Goal: Information Seeking & Learning: Learn about a topic

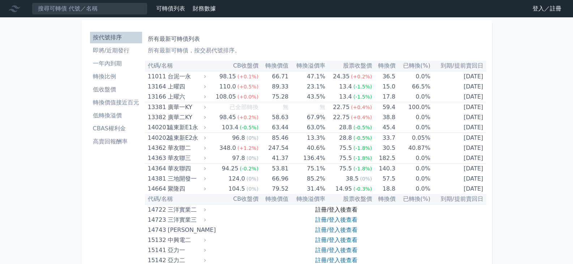
click at [332, 211] on link "註冊/登入後查看" at bounding box center [336, 210] width 42 height 7
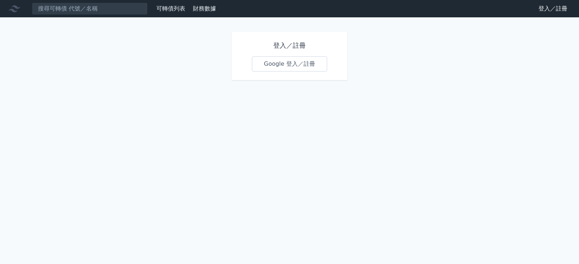
click at [269, 63] on link "Google 登入／註冊" at bounding box center [289, 63] width 75 height 15
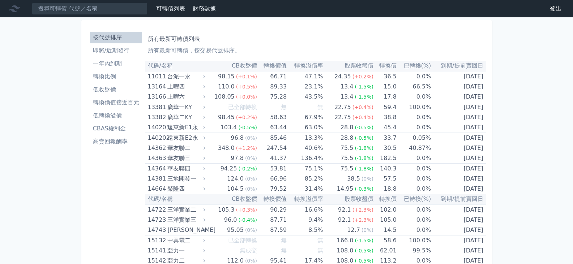
click at [100, 118] on li "低轉換溢價" at bounding box center [116, 115] width 52 height 9
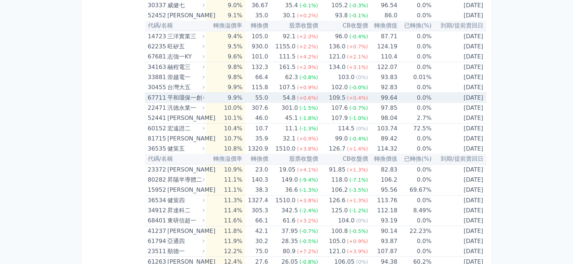
scroll to position [977, 0]
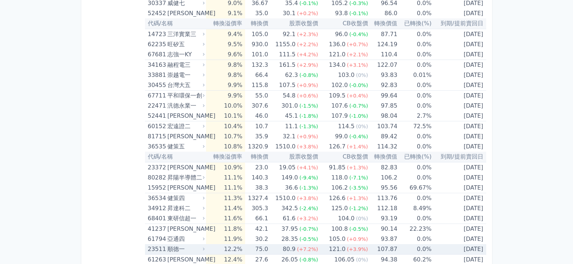
click at [166, 250] on div "23511 [PERSON_NAME]" at bounding box center [175, 250] width 54 height 10
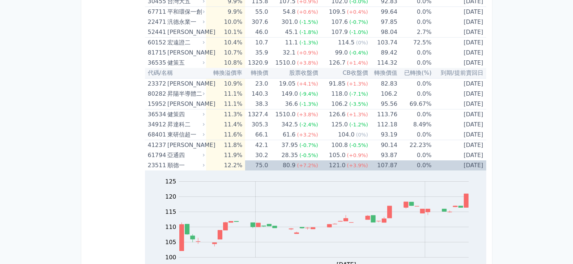
scroll to position [1121, 0]
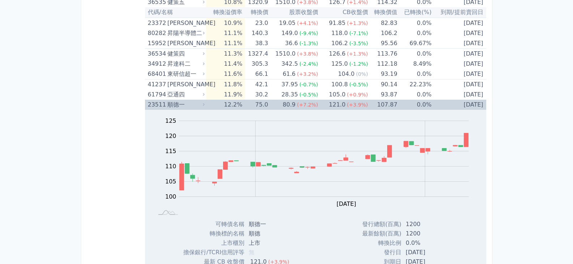
click at [156, 105] on div "23511" at bounding box center [157, 105] width 18 height 10
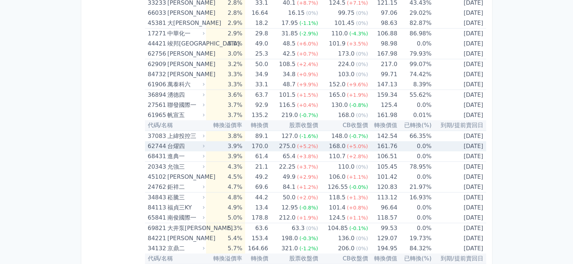
scroll to position [506, 0]
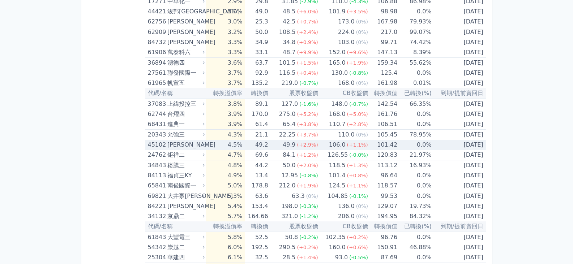
click at [157, 148] on div "45102" at bounding box center [157, 145] width 18 height 10
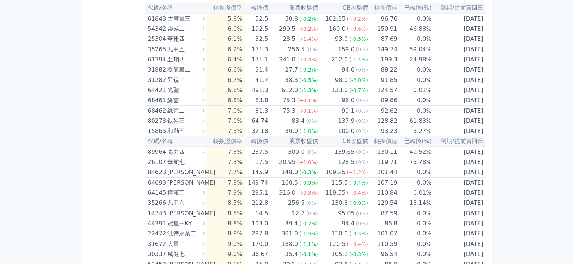
scroll to position [977, 0]
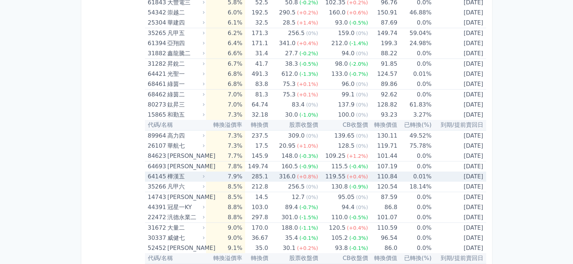
click at [178, 176] on div "樺漢五" at bounding box center [185, 177] width 36 height 10
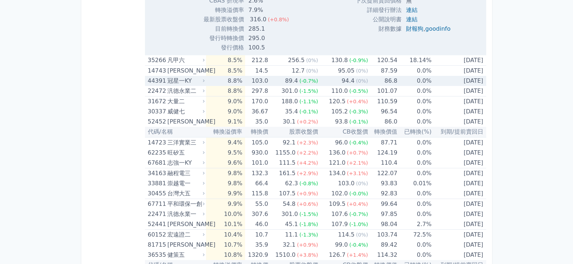
scroll to position [1374, 0]
